Goal: Navigation & Orientation: Understand site structure

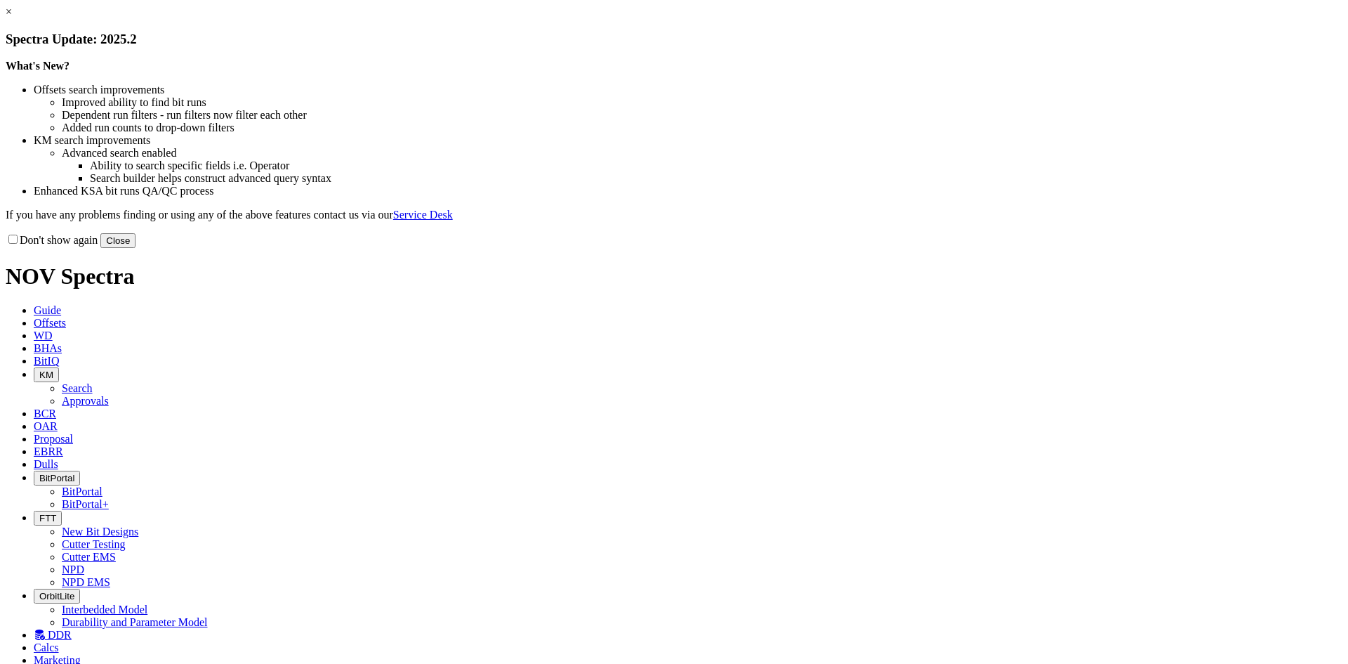
drag, startPoint x: 968, startPoint y: 390, endPoint x: 904, endPoint y: 334, distance: 85.1
click at [136, 248] on button "Close" at bounding box center [117, 240] width 35 height 15
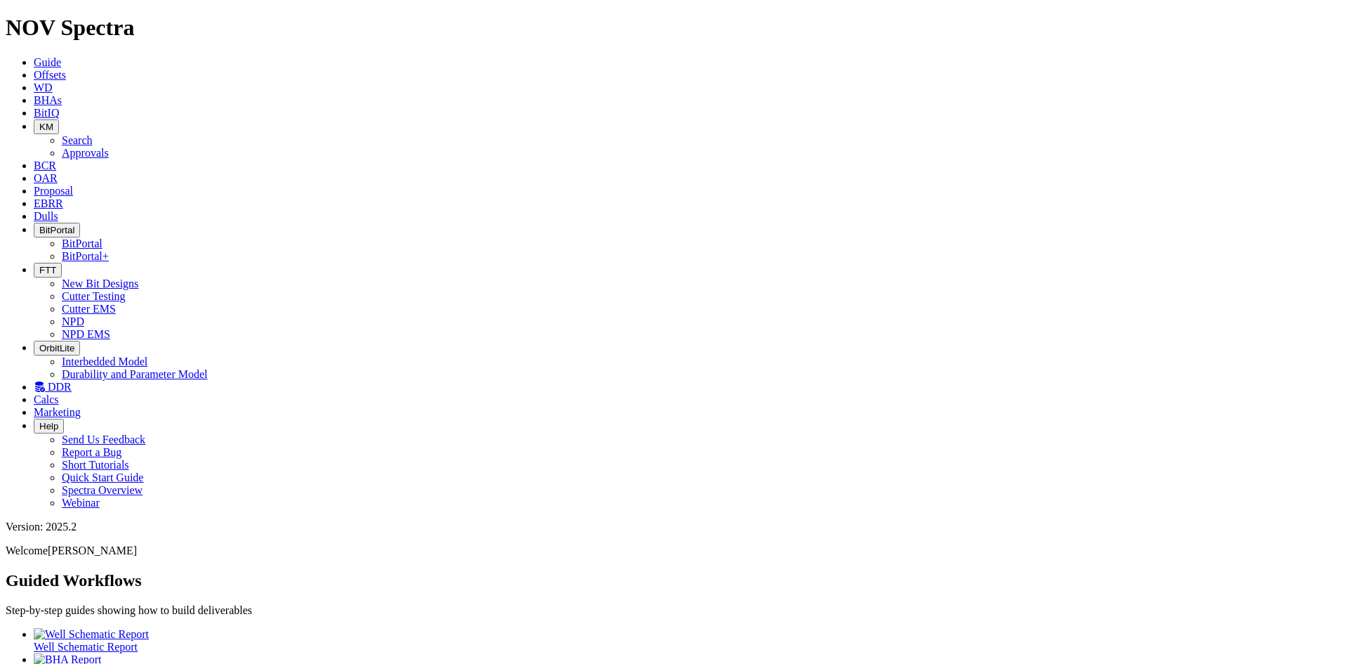
click at [59, 107] on span "BitIQ" at bounding box center [46, 113] width 25 height 12
click at [39, 265] on icon "button" at bounding box center [39, 270] width 0 height 11
click at [126, 290] on link "Cutter Testing" at bounding box center [94, 296] width 64 height 12
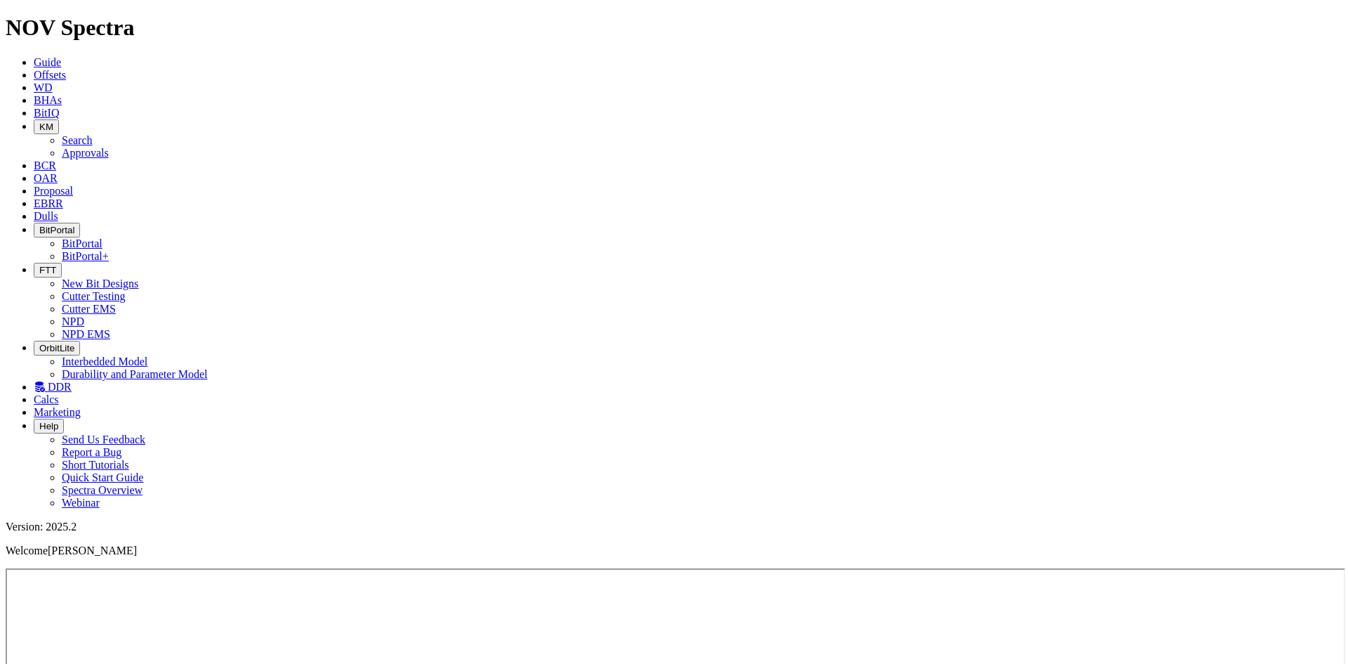
click at [34, 159] on icon at bounding box center [34, 165] width 0 height 12
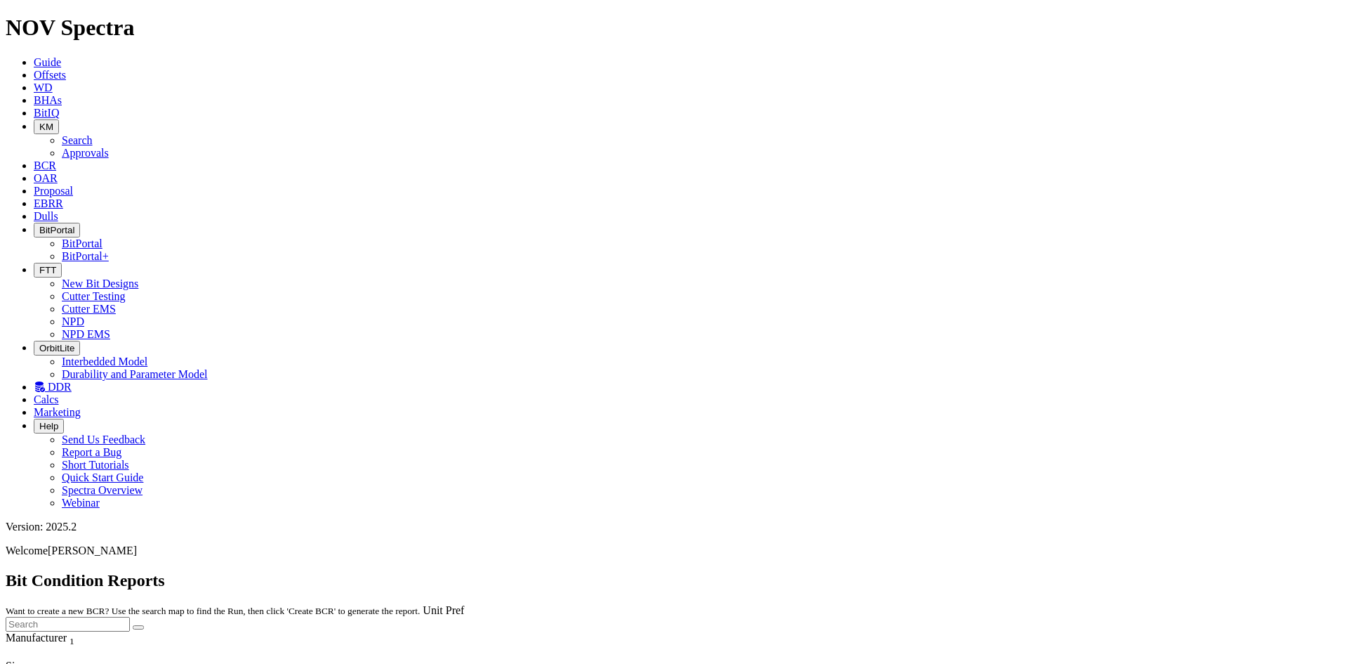
click at [34, 172] on icon at bounding box center [34, 178] width 0 height 12
click at [73, 185] on link "Proposal" at bounding box center [53, 191] width 39 height 12
click at [63, 197] on link "EBRR" at bounding box center [48, 203] width 29 height 12
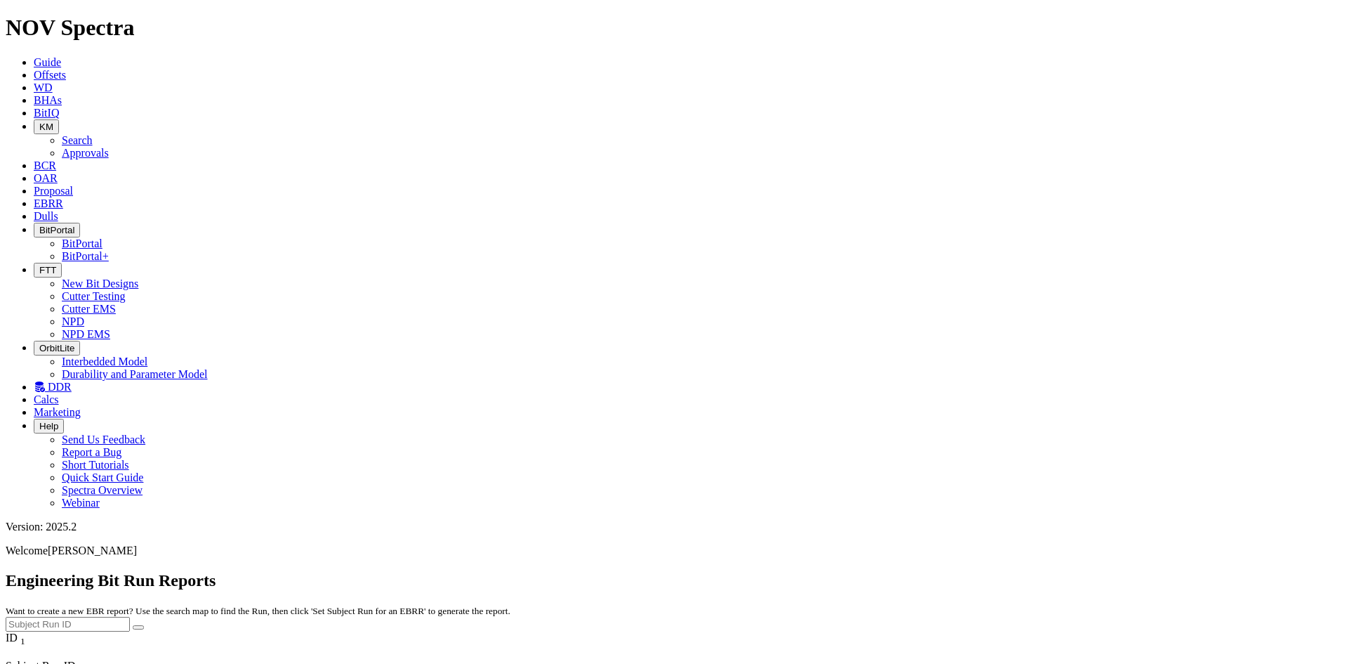
click at [58, 210] on span "Dulls" at bounding box center [46, 216] width 25 height 12
click at [72, 381] on link "DDR" at bounding box center [53, 387] width 38 height 12
